Goal: Transaction & Acquisition: Purchase product/service

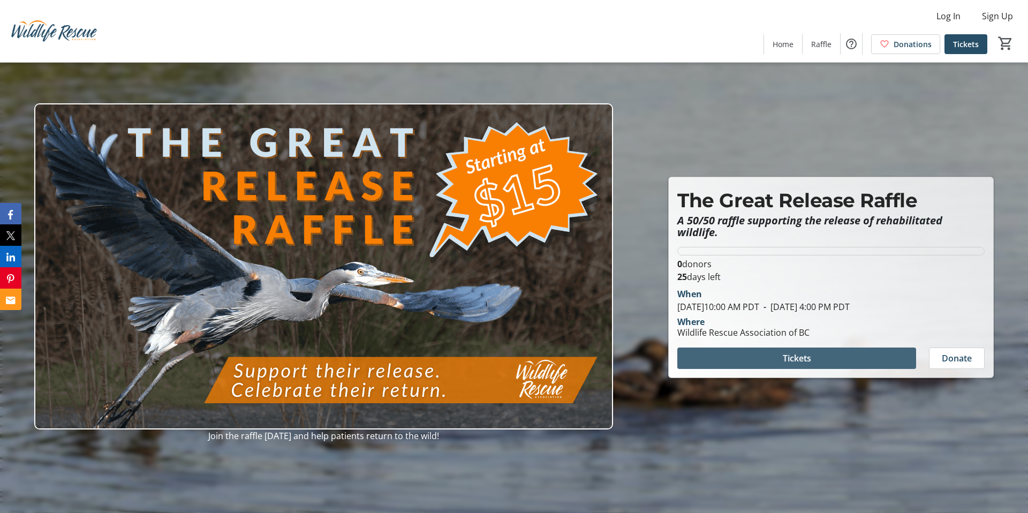
click at [764, 351] on span at bounding box center [796, 358] width 239 height 26
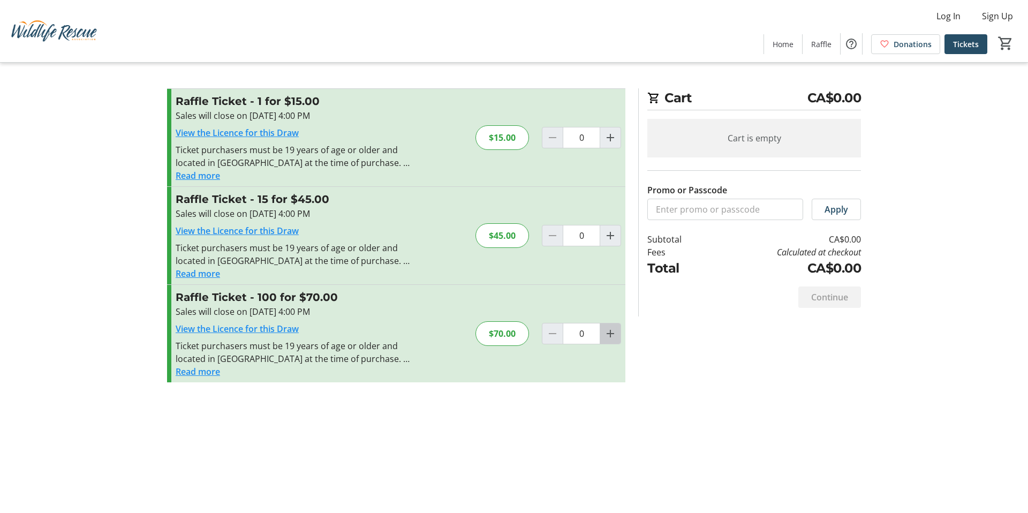
click at [612, 333] on mat-icon "Increment by one" at bounding box center [610, 333] width 13 height 13
type input "1"
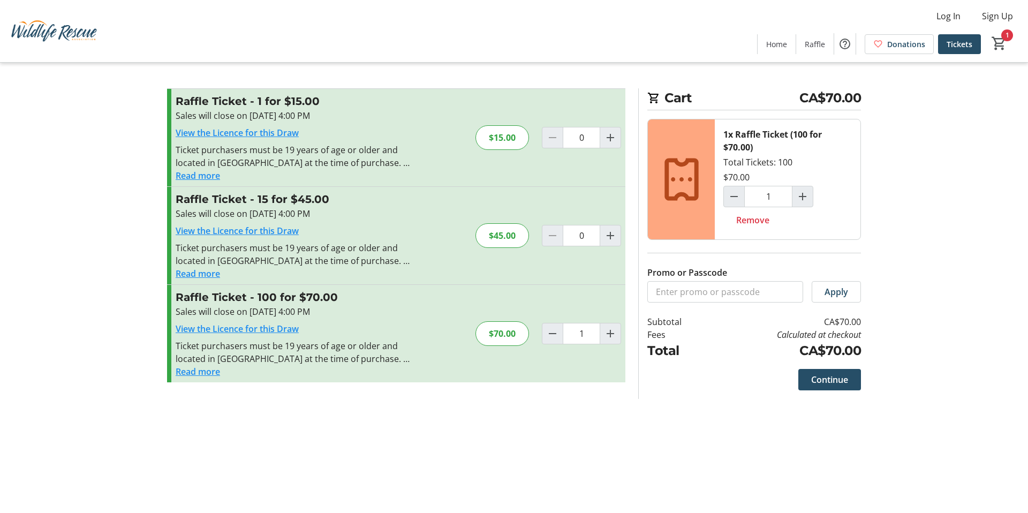
click at [830, 374] on span "Continue" at bounding box center [829, 379] width 37 height 13
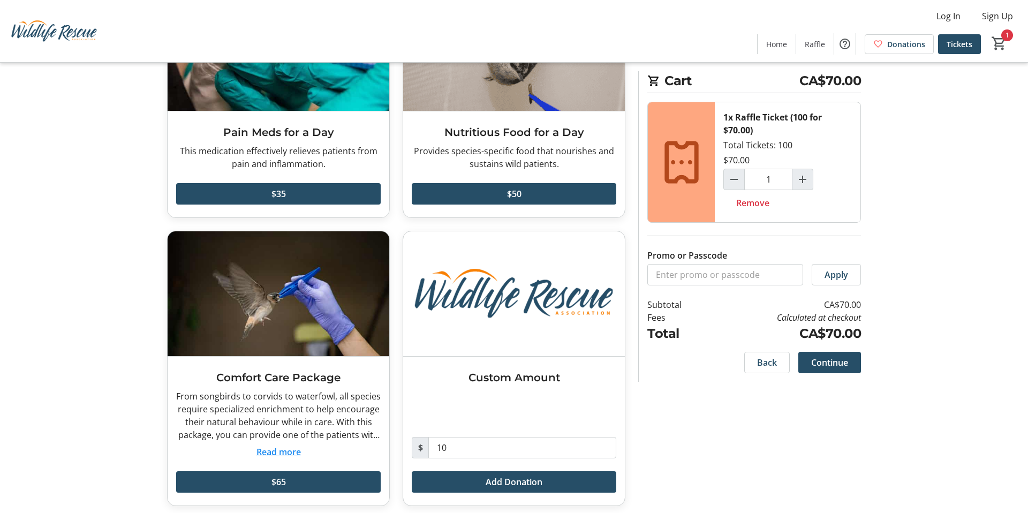
scroll to position [141, 0]
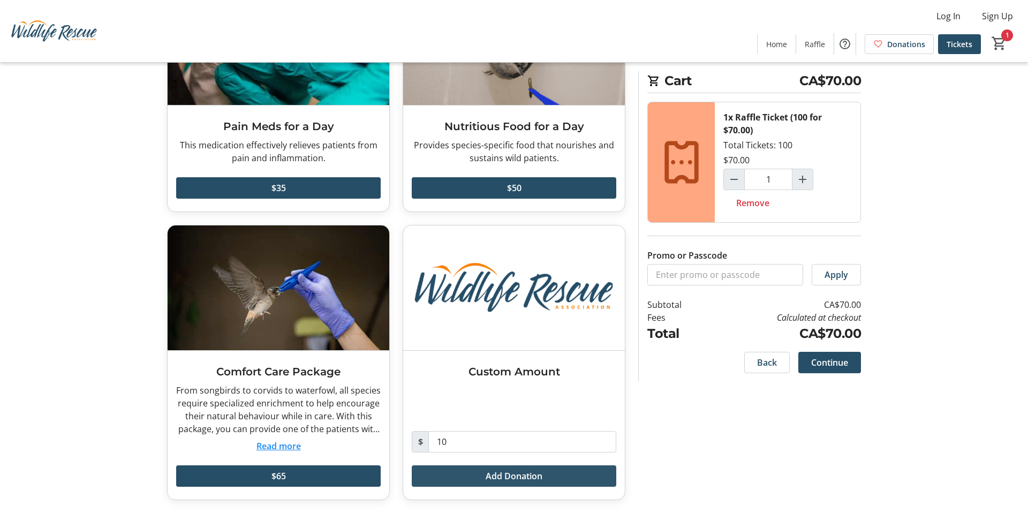
click at [489, 469] on span "Add Donation" at bounding box center [513, 475] width 57 height 13
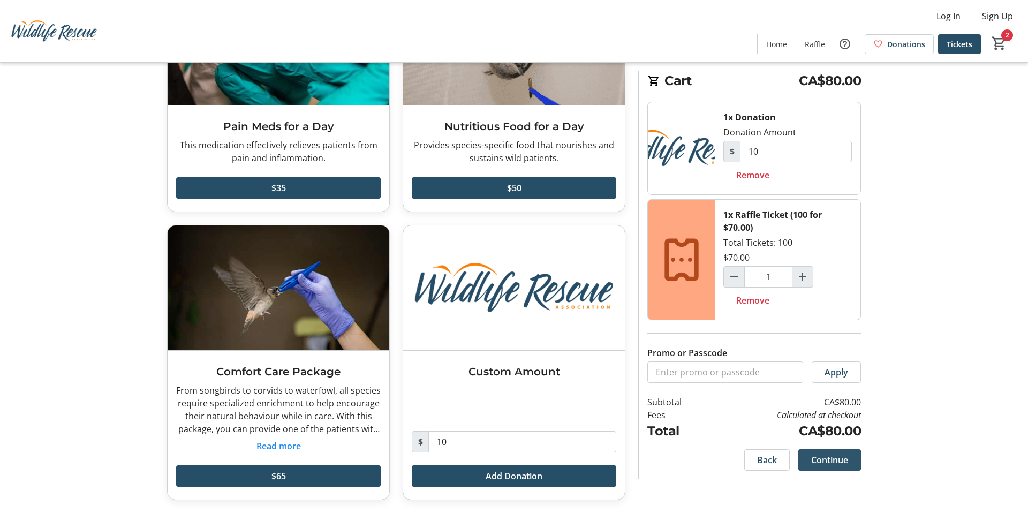
click at [825, 459] on span "Continue" at bounding box center [829, 459] width 37 height 13
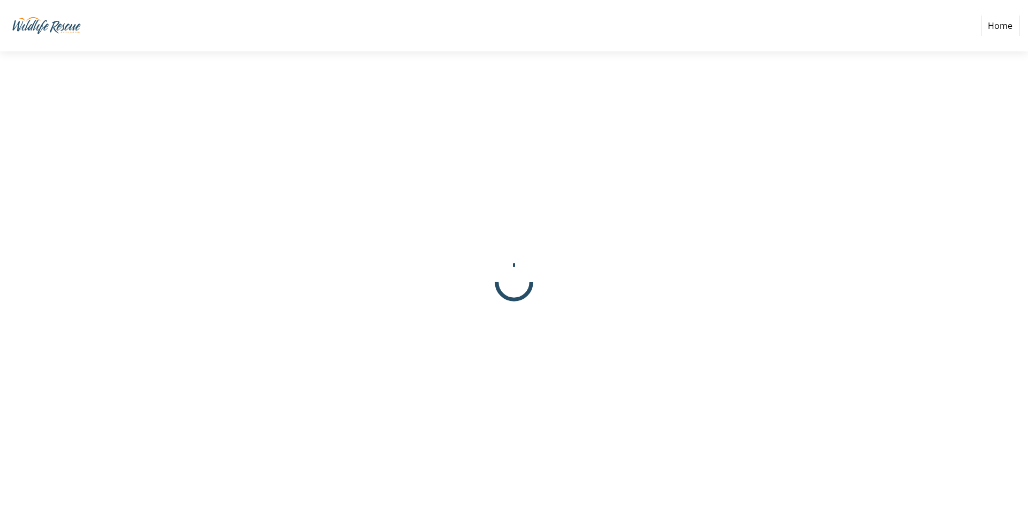
select select "CA"
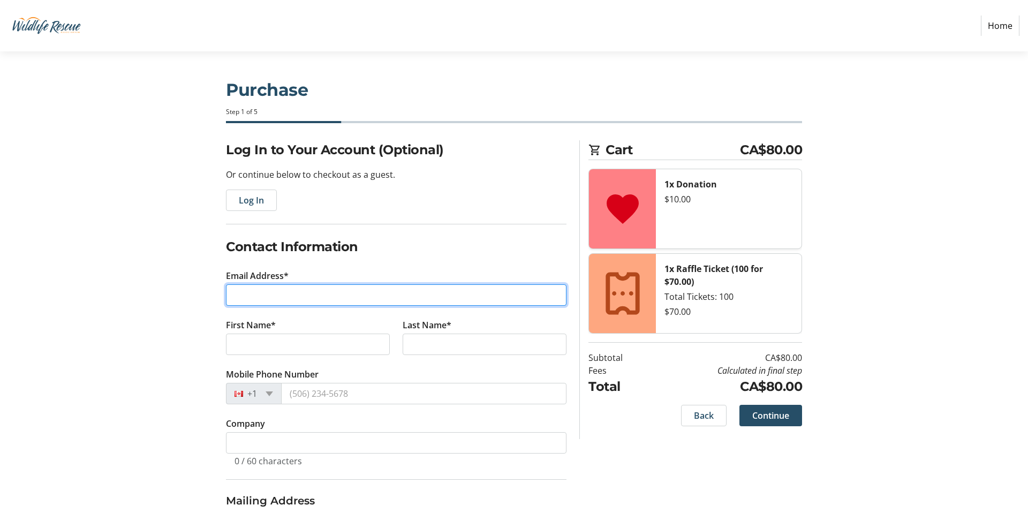
drag, startPoint x: 269, startPoint y: 296, endPoint x: 298, endPoint y: 298, distance: 28.9
click at [270, 296] on input "Email Address*" at bounding box center [396, 294] width 340 height 21
type input "[EMAIL_ADDRESS][DOMAIN_NAME]"
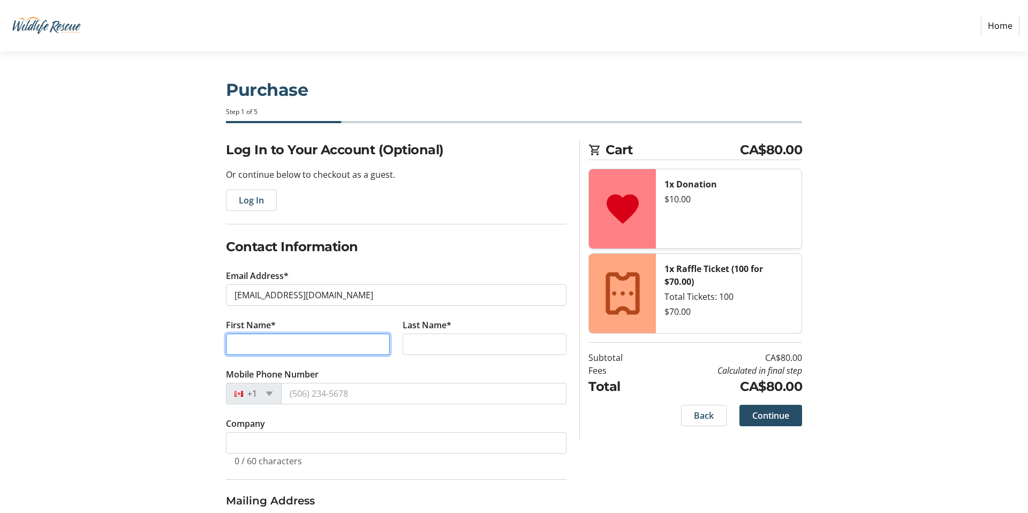
type input "[PERSON_NAME]"
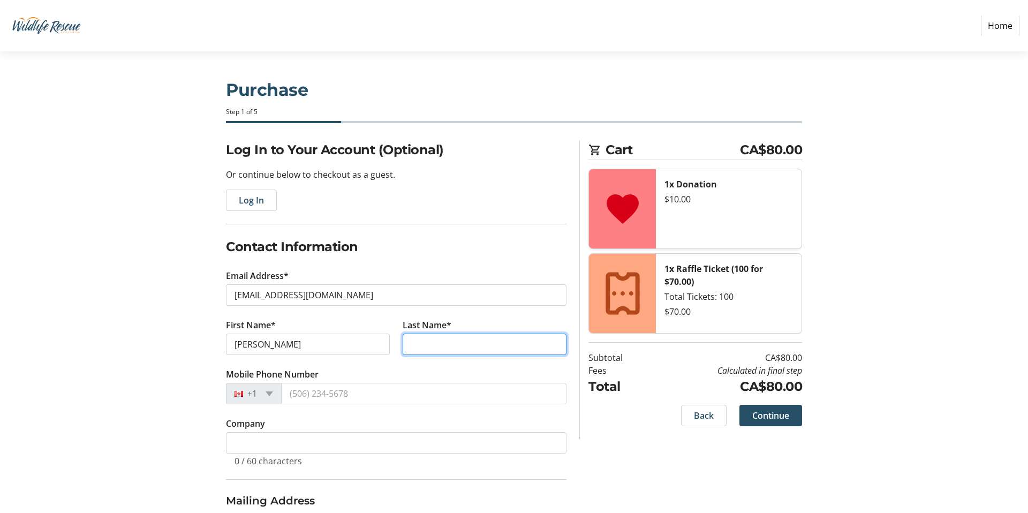
type input "[PERSON_NAME]"
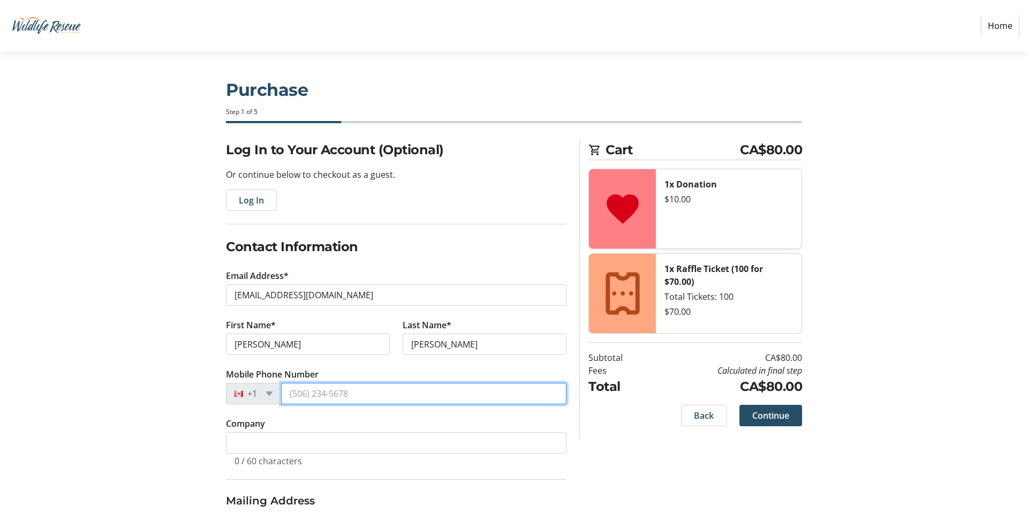
type input "[PHONE_NUMBER]"
type input "[STREET_ADDRESS]"
type input "[GEOGRAPHIC_DATA]"
select select "BC"
type input "V3L3E5"
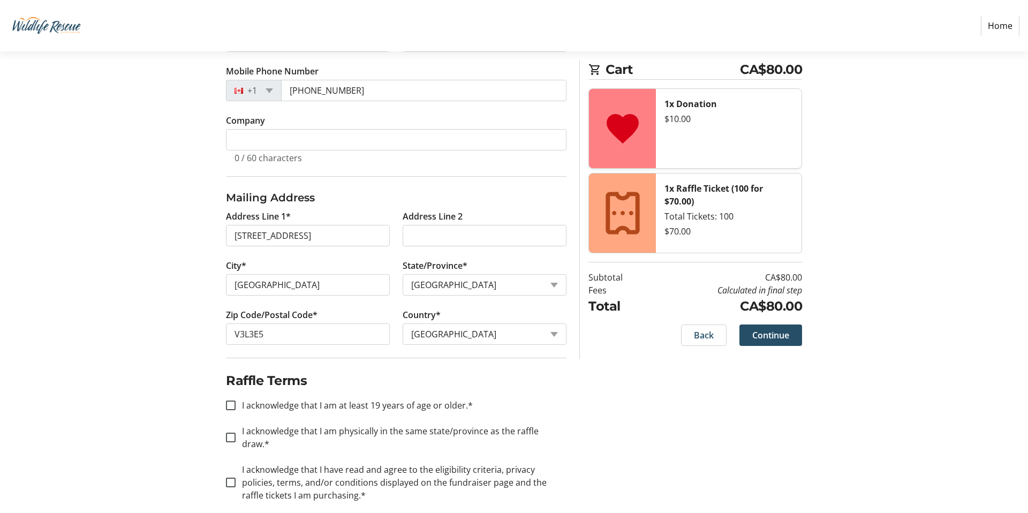
scroll to position [305, 0]
click at [335, 401] on label "I acknowledge that I am at least 19 years of age or older.*" at bounding box center [354, 403] width 237 height 13
click at [236, 401] on input "I acknowledge that I am at least 19 years of age or older.*" at bounding box center [231, 404] width 10 height 10
checkbox input "true"
drag, startPoint x: 339, startPoint y: 427, endPoint x: 345, endPoint y: 436, distance: 10.8
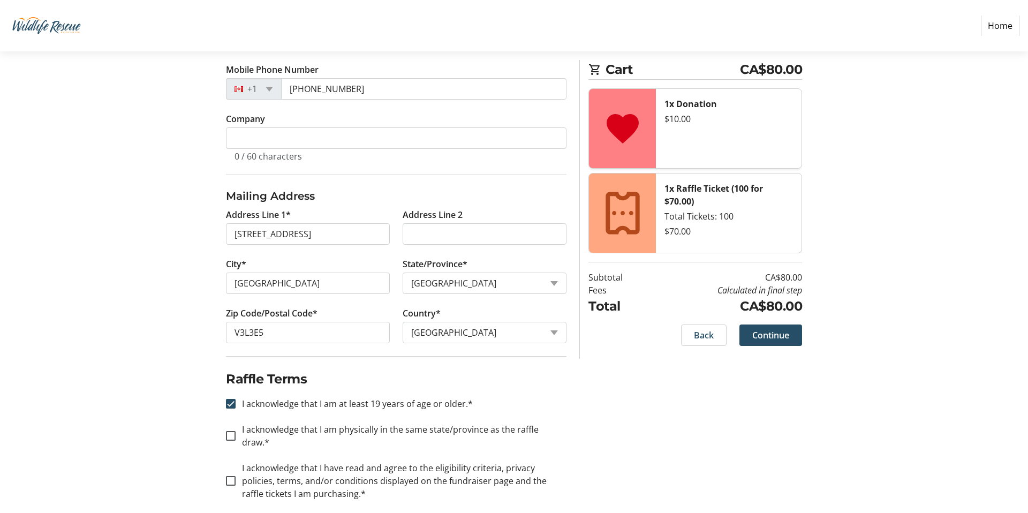
click at [339, 427] on label "I acknowledge that I am physically in the same state/province as the raffle dra…" at bounding box center [401, 436] width 331 height 26
click at [236, 431] on input "I acknowledge that I am physically in the same state/province as the raffle dra…" at bounding box center [231, 436] width 10 height 10
checkbox input "true"
drag, startPoint x: 340, startPoint y: 461, endPoint x: 347, endPoint y: 466, distance: 8.4
click at [340, 461] on label "I acknowledge that I have read and agree to the eligibility criteria, privacy p…" at bounding box center [401, 480] width 331 height 39
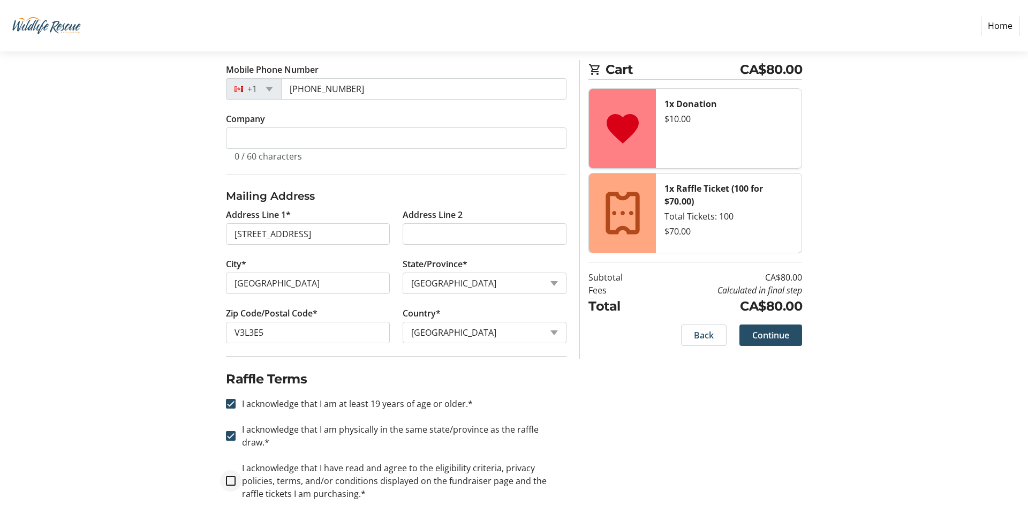
click at [237, 468] on div at bounding box center [231, 481] width 26 height 26
checkbox input "true"
click at [773, 335] on span "Continue" at bounding box center [770, 335] width 37 height 13
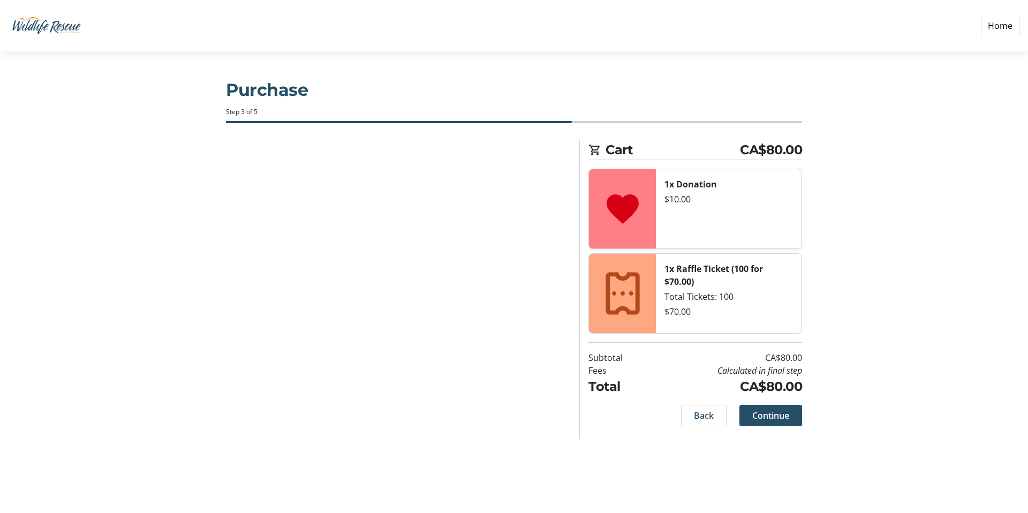
scroll to position [0, 0]
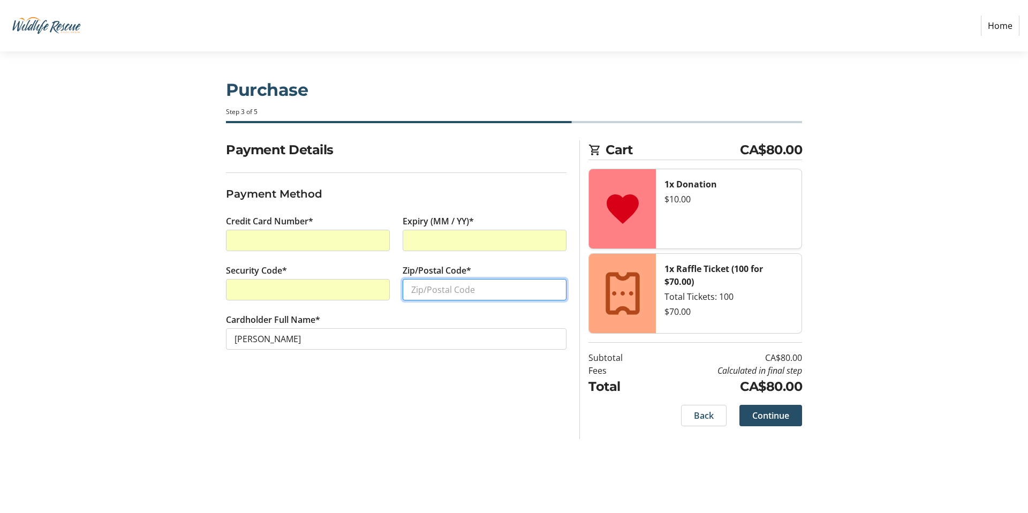
drag, startPoint x: 429, startPoint y: 283, endPoint x: 438, endPoint y: 283, distance: 8.6
click at [430, 283] on input "Zip/Postal Code*" at bounding box center [485, 289] width 164 height 21
drag, startPoint x: 437, startPoint y: 289, endPoint x: 444, endPoint y: 290, distance: 7.0
click at [437, 289] on input "Zip/Postal Code*" at bounding box center [485, 289] width 164 height 21
type input "v7l3e5"
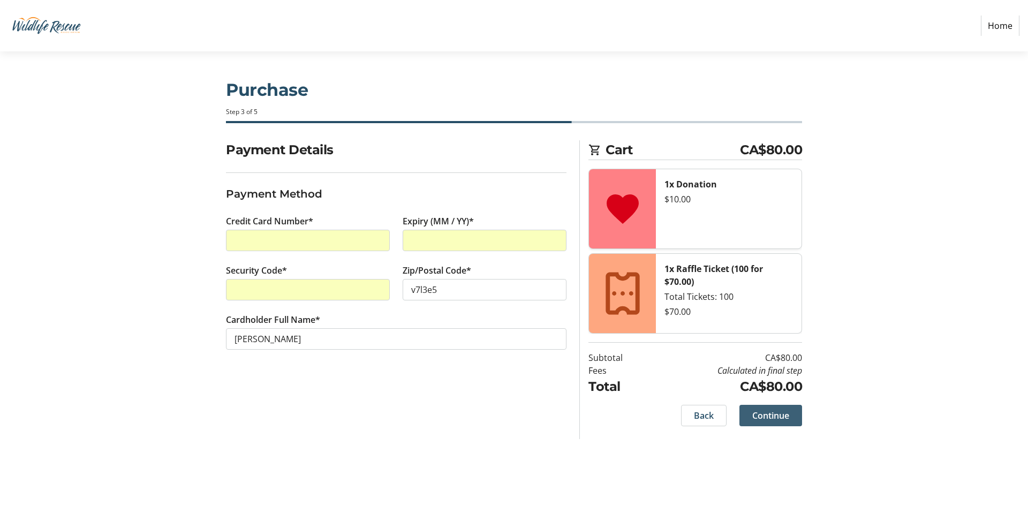
click at [759, 404] on span at bounding box center [770, 416] width 63 height 26
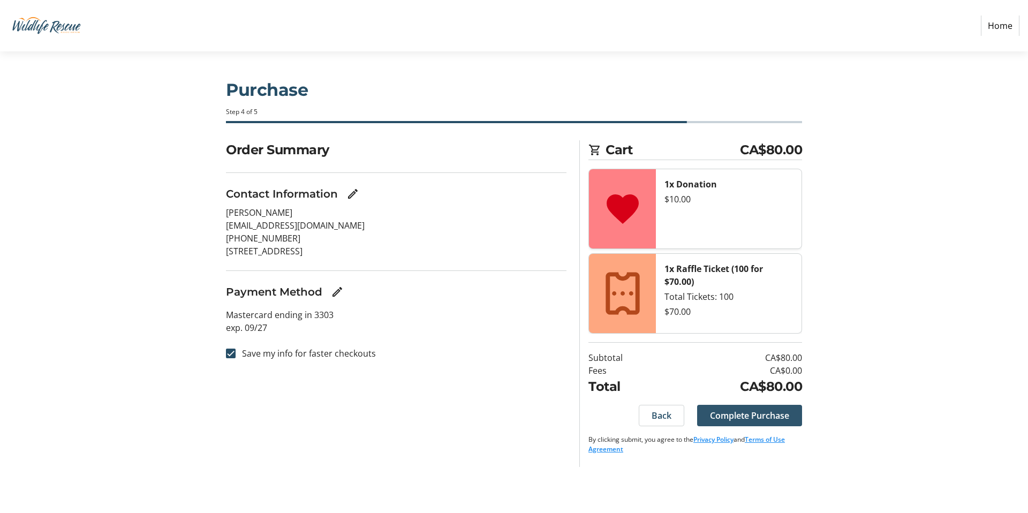
click at [758, 411] on span "Complete Purchase" at bounding box center [749, 415] width 79 height 13
